Goal: Task Accomplishment & Management: Manage account settings

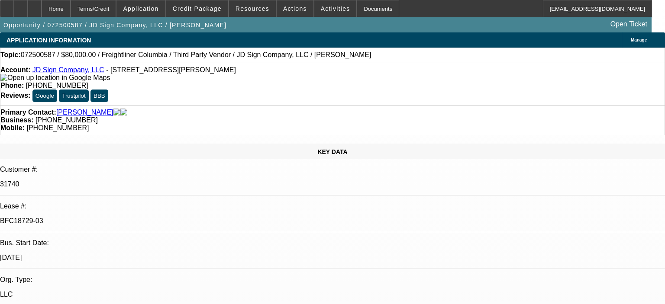
select select "0"
select select "2"
select select "0"
select select "6"
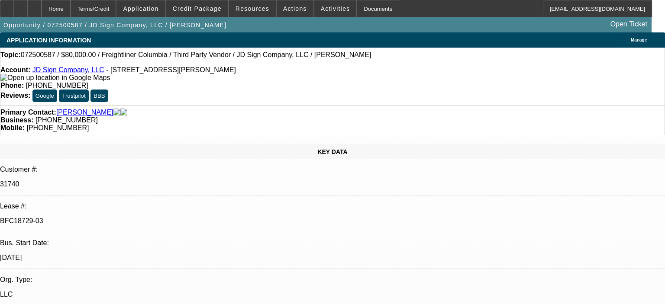
select select "0"
select select "2"
select select "0"
select select "6"
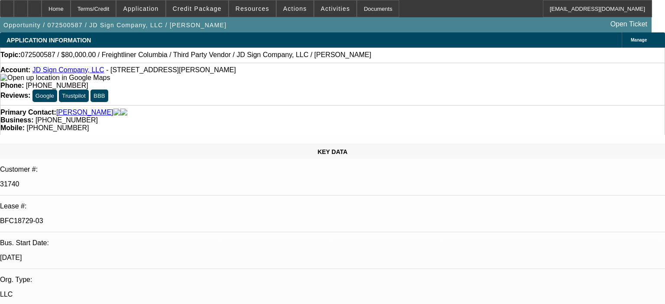
select select "0"
select select "2"
select select "0"
select select "6"
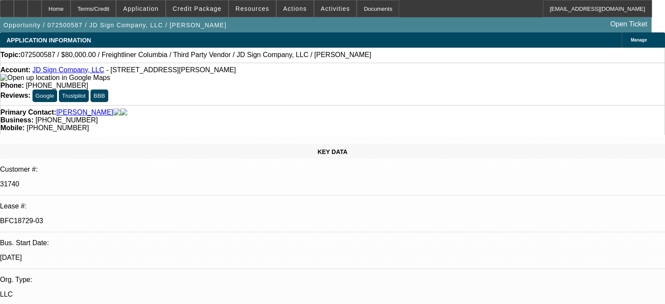
select select "0"
select select "2"
select select "0"
select select "6"
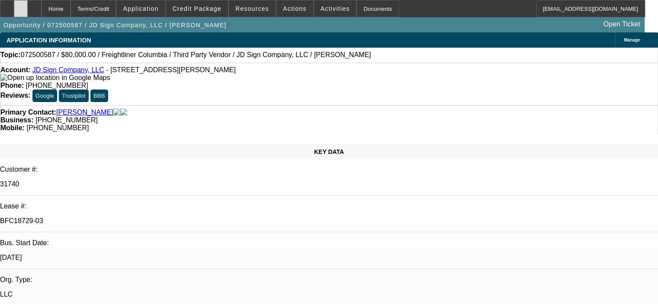
click at [21, 6] on icon at bounding box center [21, 6] width 0 height 0
click at [214, 12] on span at bounding box center [197, 8] width 62 height 21
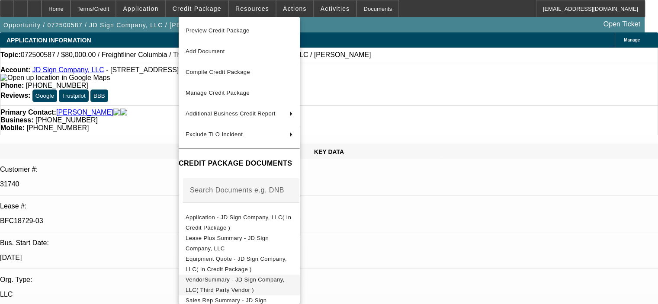
scroll to position [87, 0]
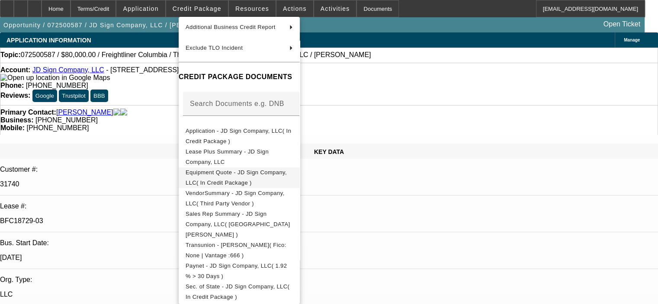
click at [257, 179] on span "Equipment Quote - JD Sign Company, LLC( In Credit Package )" at bounding box center [239, 177] width 107 height 21
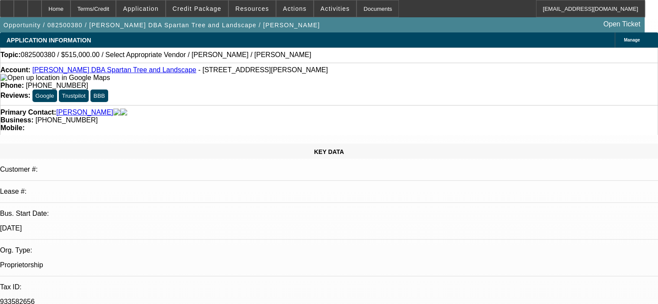
select select "0"
select select "2"
select select "0.1"
select select "4"
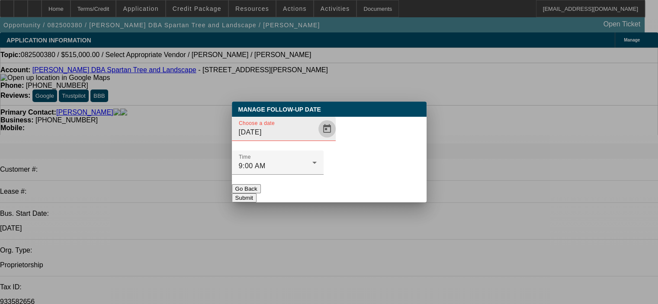
click at [317, 139] on span "Open calendar" at bounding box center [327, 129] width 21 height 21
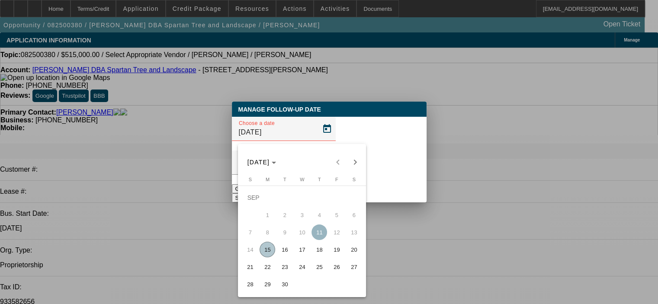
click at [265, 282] on span "29" at bounding box center [268, 285] width 16 height 16
type input "9/29/2025"
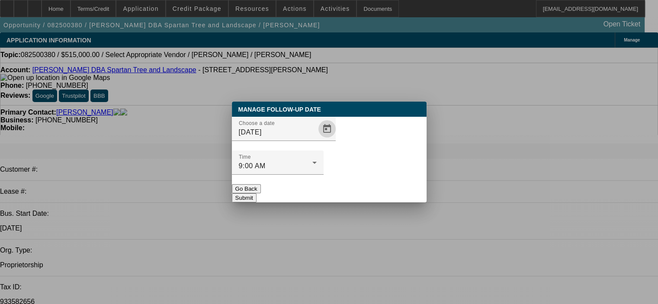
click at [257, 193] on button "Submit" at bounding box center [244, 197] width 25 height 9
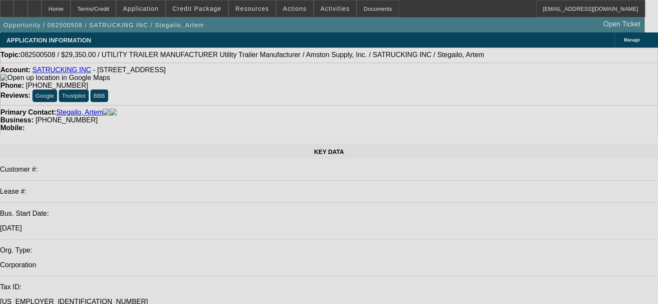
select select "0"
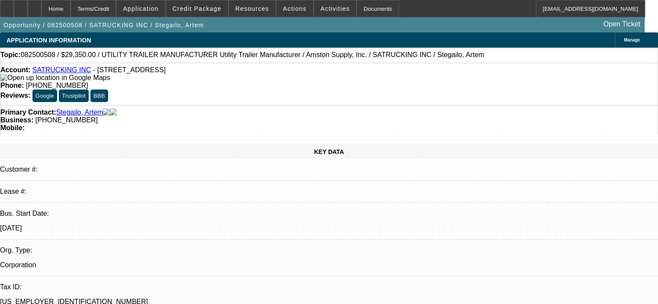
select select "0"
select select "6"
select select "0"
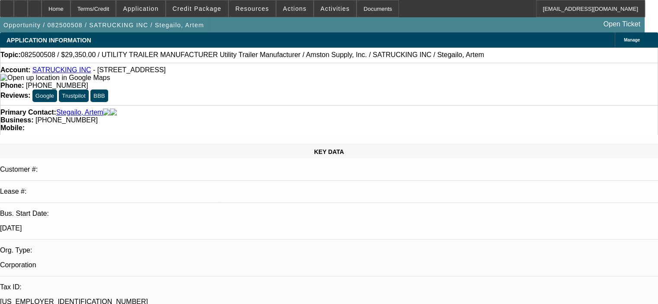
select select "0"
select select "6"
click at [289, 9] on span "Actions" at bounding box center [295, 8] width 24 height 7
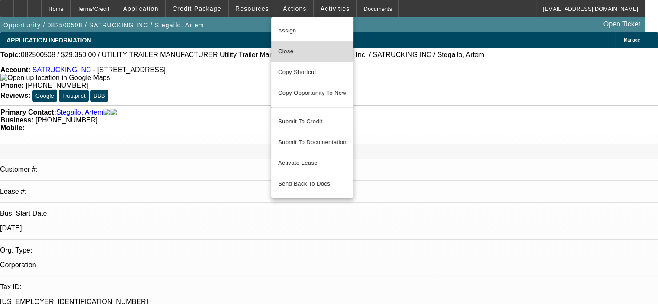
click at [296, 51] on span "Close" at bounding box center [312, 51] width 68 height 10
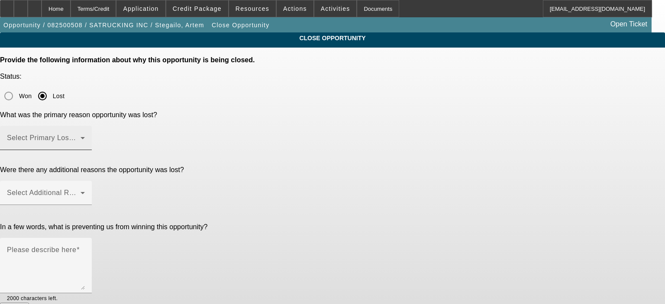
click at [81, 136] on span at bounding box center [44, 141] width 74 height 10
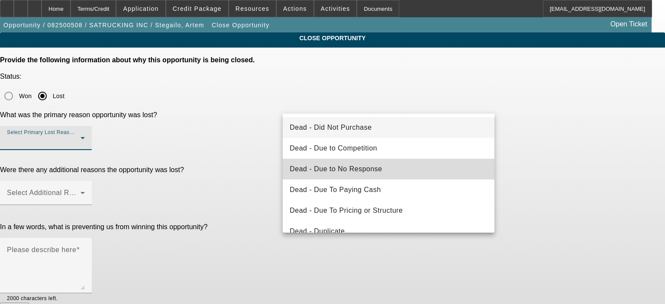
click at [390, 163] on mat-option "Dead - Due to No Response" at bounding box center [389, 169] width 212 height 21
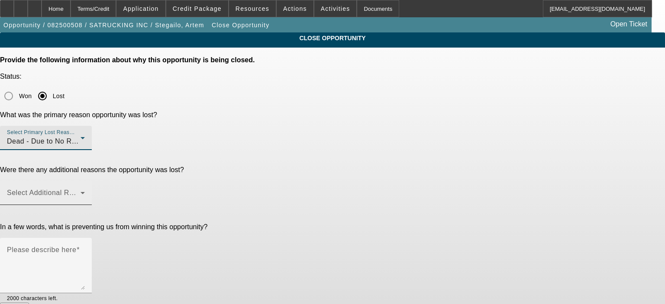
click at [81, 191] on span at bounding box center [44, 196] width 74 height 10
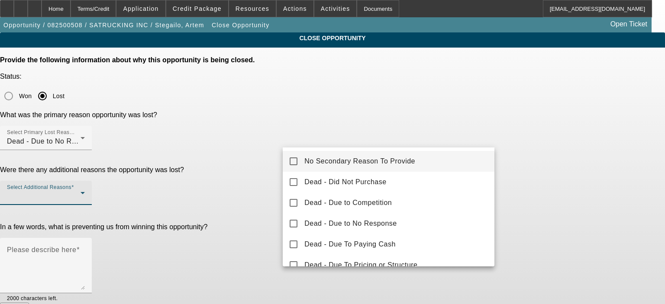
click at [390, 164] on span "No Secondary Reason To Provide" at bounding box center [359, 161] width 111 height 10
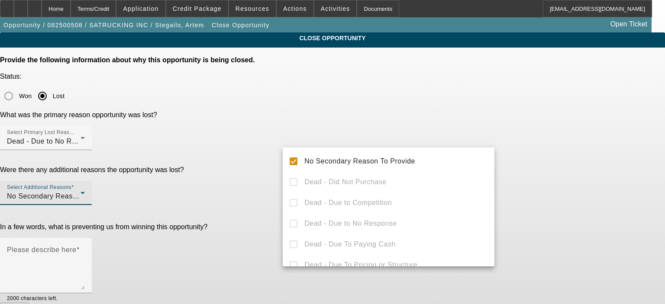
click at [242, 203] on div at bounding box center [332, 152] width 665 height 304
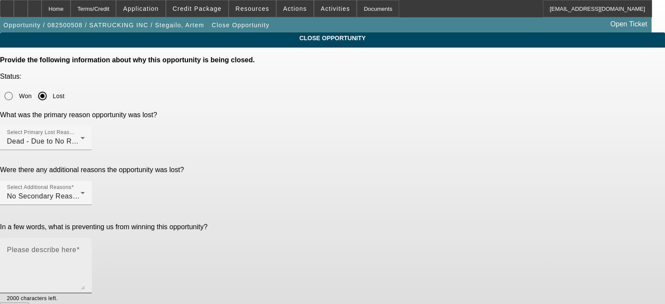
click at [85, 248] on textarea "Please describe here" at bounding box center [46, 269] width 78 height 42
type textarea "n"
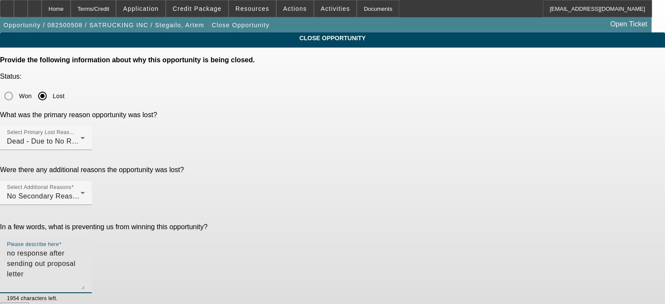
type textarea "no response after sending out proposal letter"
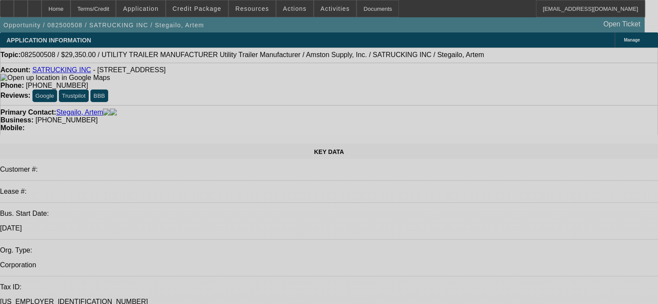
select select "0"
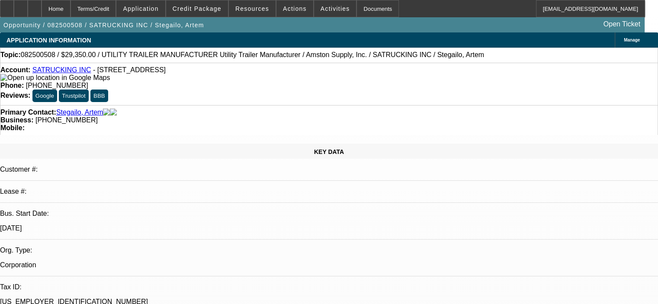
select select "0"
select select "6"
select select "0"
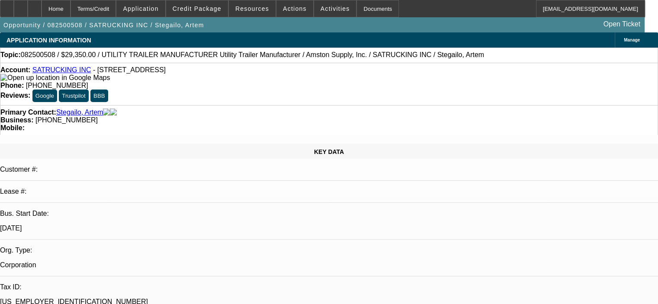
select select "6"
